Goal: Register for event/course

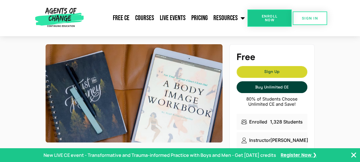
click at [271, 72] on span "Sign Up" at bounding box center [272, 72] width 70 height 4
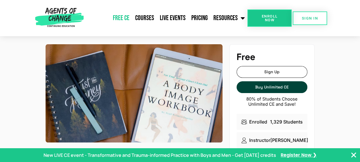
click at [123, 18] on link "Free CE" at bounding box center [121, 18] width 22 height 14
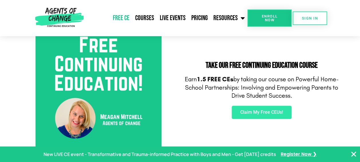
scroll to position [218, 0]
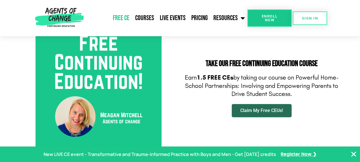
click at [264, 110] on span "Claim My Free CEUs!" at bounding box center [262, 110] width 43 height 5
